Goal: Task Accomplishment & Management: Manage account settings

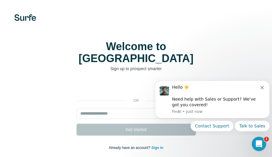
click at [108, 95] on div "or Get started Already have an account? Sign in By signing up, I agree to Terms…" at bounding box center [136, 124] width 248 height 86
click at [108, 108] on input "email" at bounding box center [136, 113] width 120 height 11
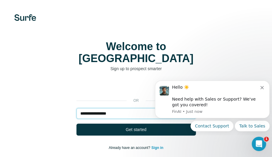
type input "**********"
click at [108, 124] on button "Get started" at bounding box center [136, 130] width 120 height 12
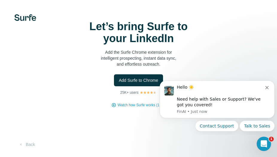
click at [265, 87] on icon "Dismiss notification" at bounding box center [266, 87] width 3 height 3
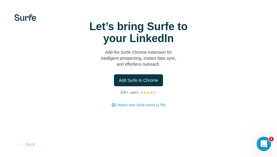
click at [140, 77] on span "Add Surfe to Chrome" at bounding box center [138, 80] width 39 height 6
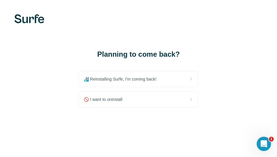
click at [106, 93] on div "🚫 I want to uninstall" at bounding box center [138, 100] width 119 height 16
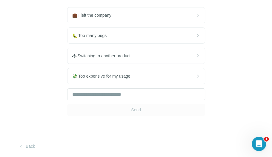
scroll to position [68, 0]
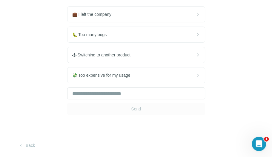
click at [130, 56] on span "🕹 Switching to another product" at bounding box center [103, 55] width 63 height 6
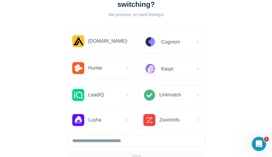
scroll to position [33, 0]
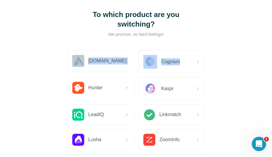
drag, startPoint x: 186, startPoint y: 55, endPoint x: 177, endPoint y: 30, distance: 26.9
click at [177, 30] on div "To which product are you switching? We promise, no hard feelings! [DOMAIN_NAME]…" at bounding box center [136, 96] width 138 height 172
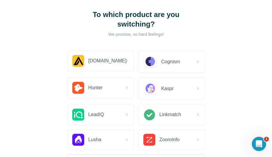
click at [215, 36] on div "To which product are you switching? We promise, no hard feelings! [DOMAIN_NAME]…" at bounding box center [136, 96] width 272 height 258
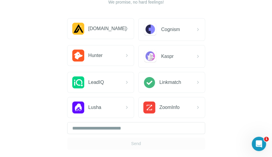
scroll to position [62, 0]
